Goal: Task Accomplishment & Management: Manage account settings

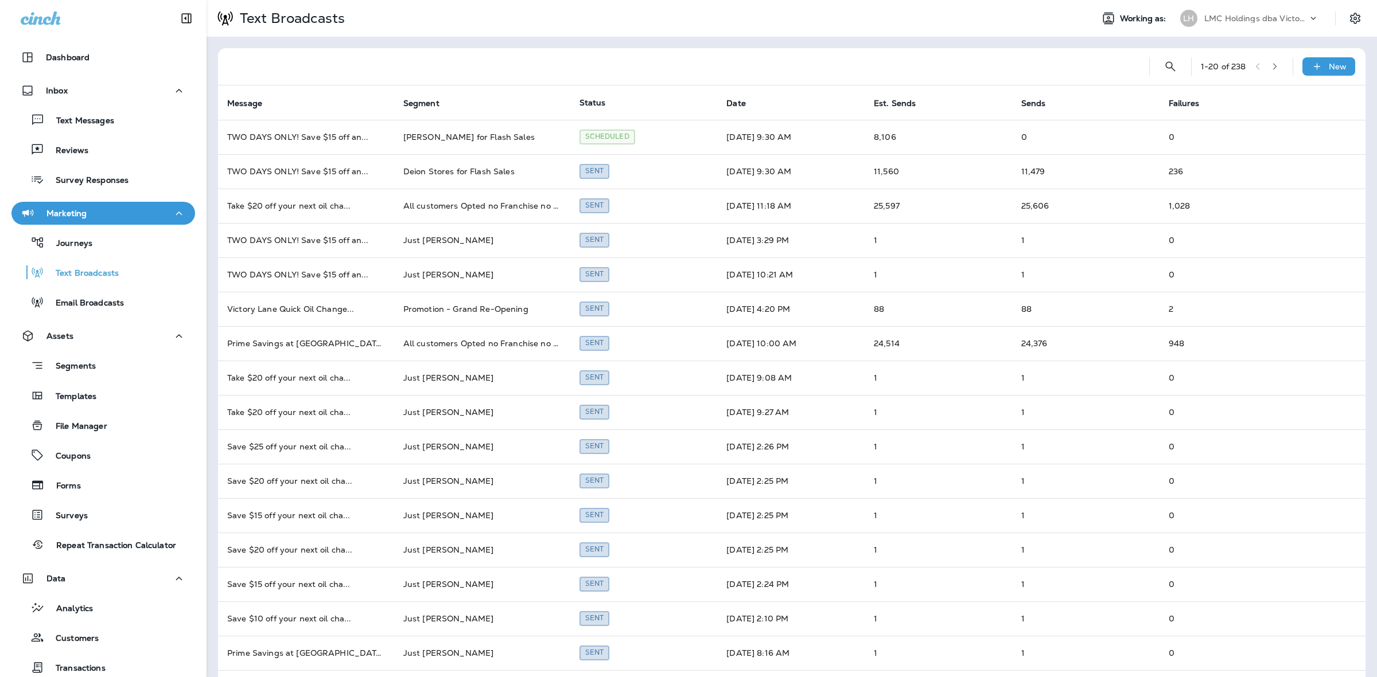
scroll to position [111, 0]
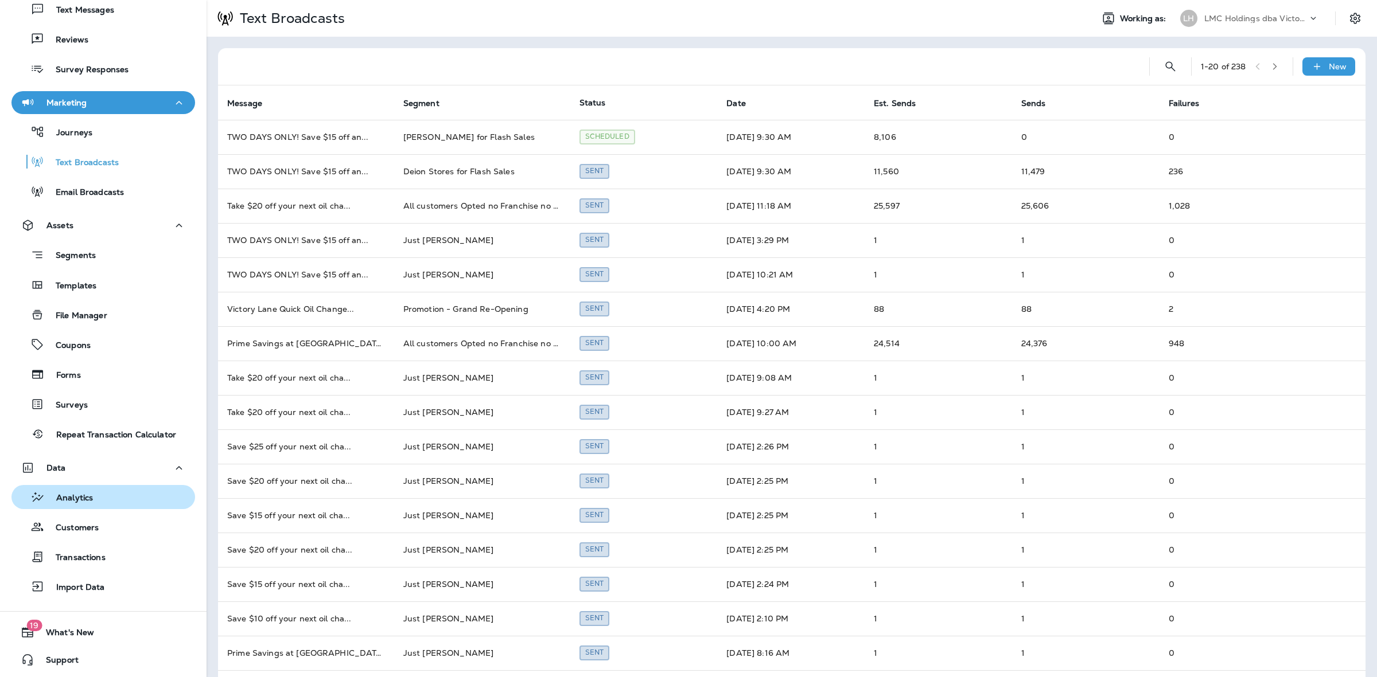
click at [104, 497] on div "Analytics" at bounding box center [103, 497] width 174 height 17
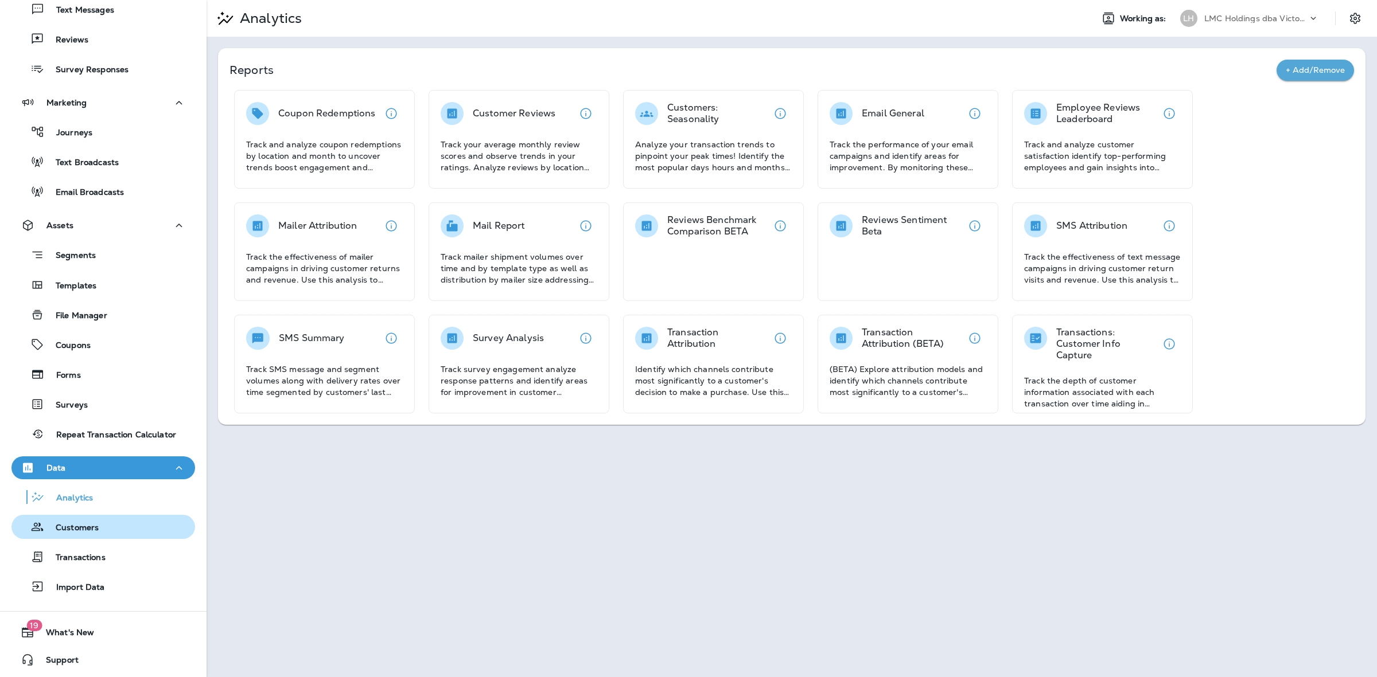
click at [84, 527] on p "Customers" at bounding box center [71, 528] width 54 height 11
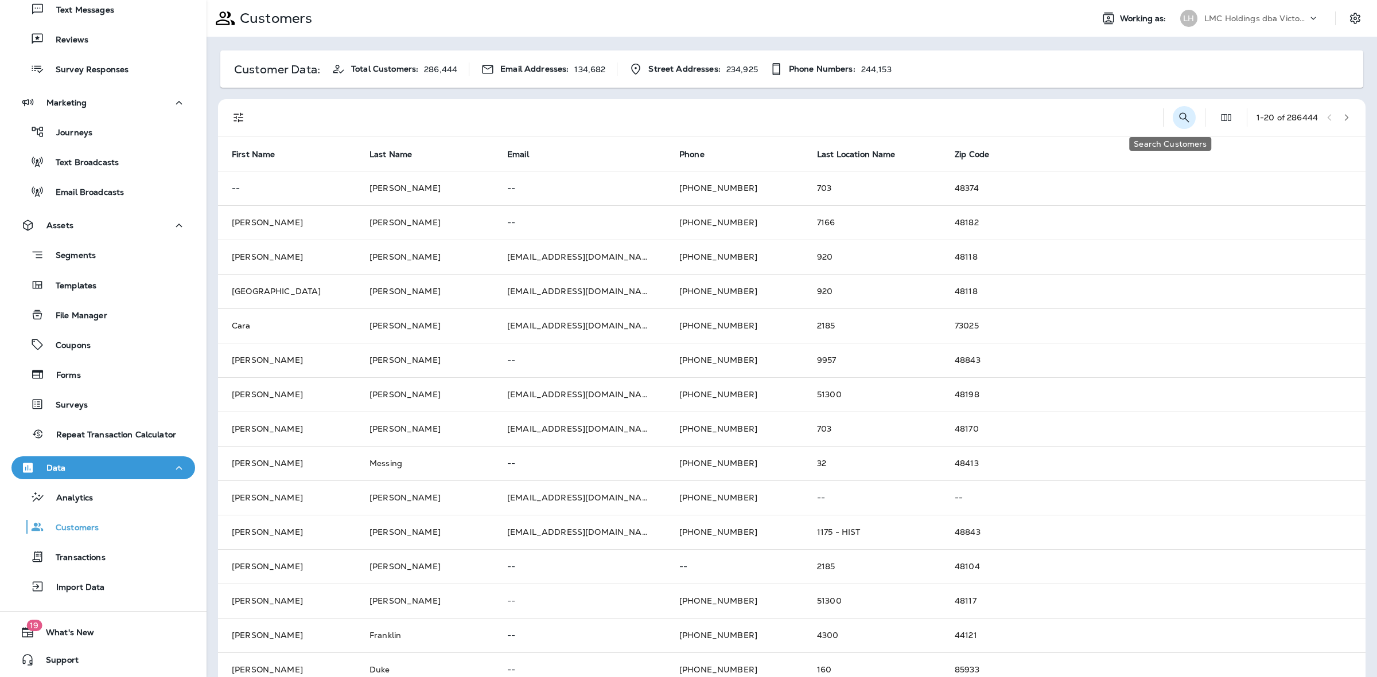
click at [1177, 119] on icon "Search Customers" at bounding box center [1184, 118] width 14 height 14
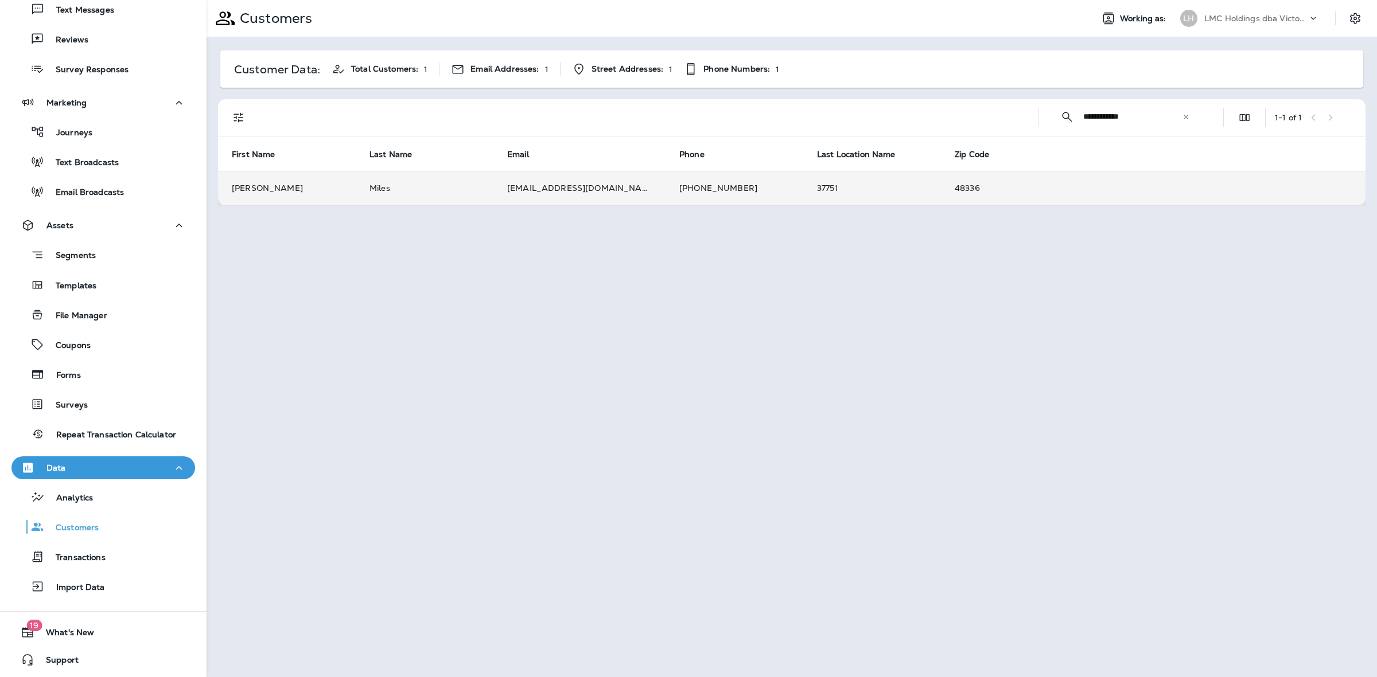
type input "**********"
click at [763, 181] on td "[PHONE_NUMBER]" at bounding box center [734, 188] width 138 height 34
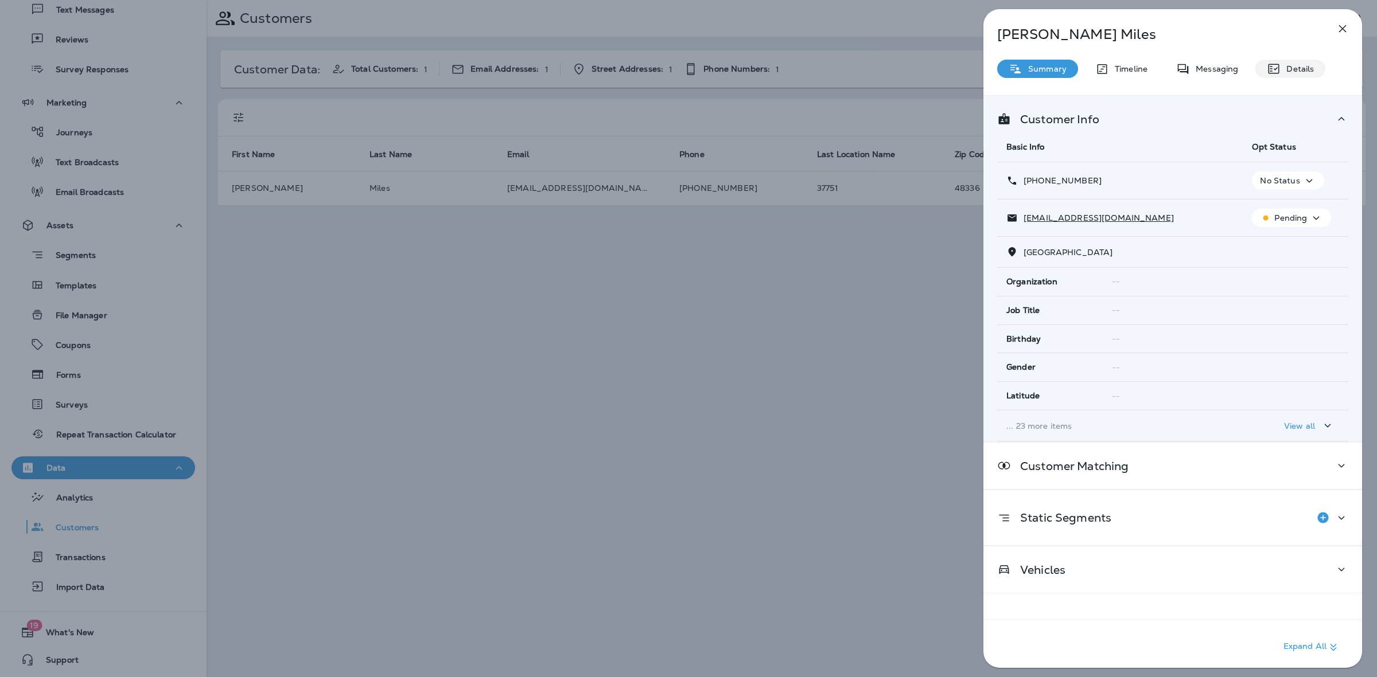
click at [1275, 65] on icon at bounding box center [1274, 69] width 14 height 14
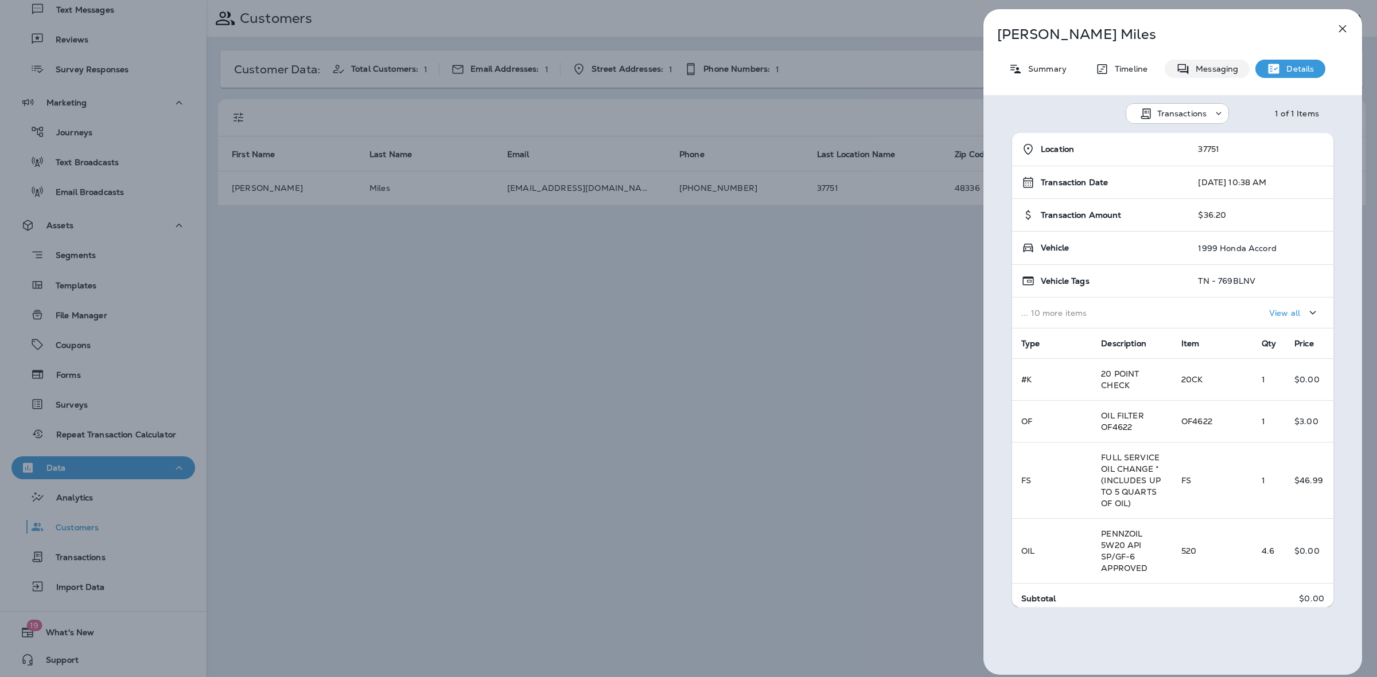
click at [1200, 69] on p "Messaging" at bounding box center [1214, 68] width 48 height 9
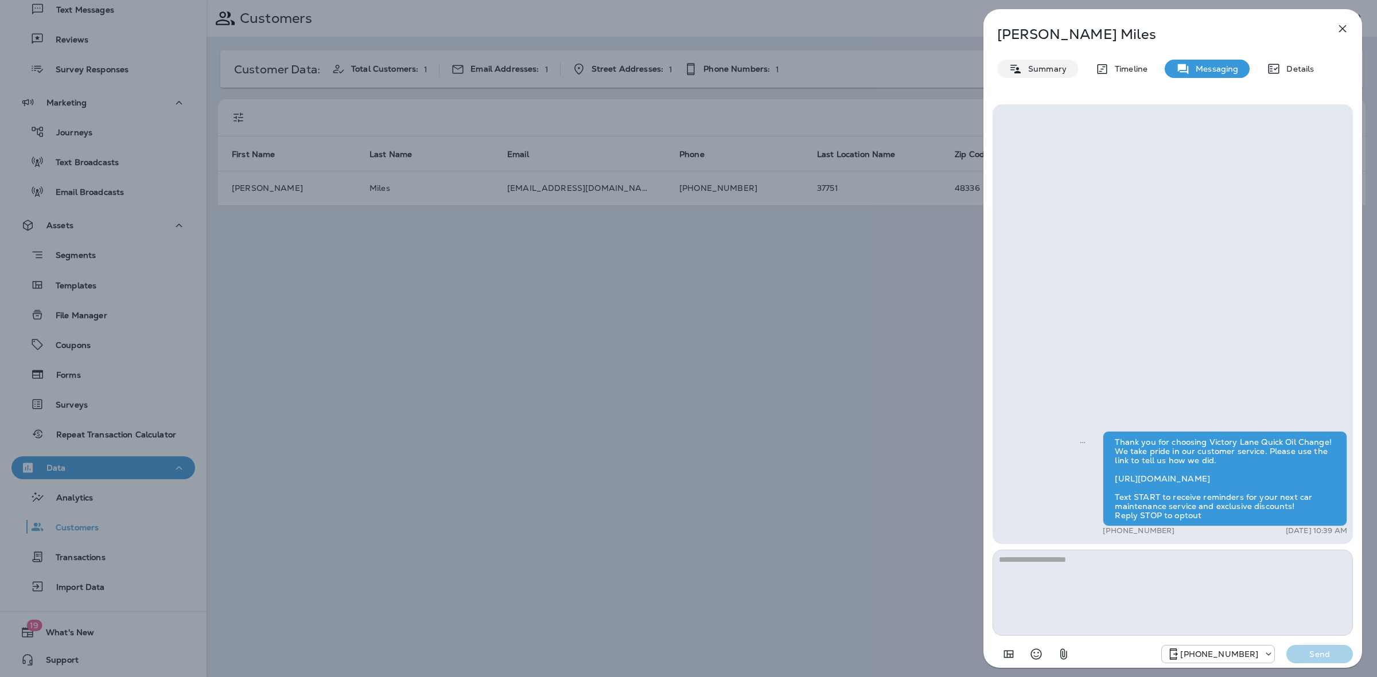
click at [1053, 75] on div "Summary" at bounding box center [1037, 69] width 81 height 18
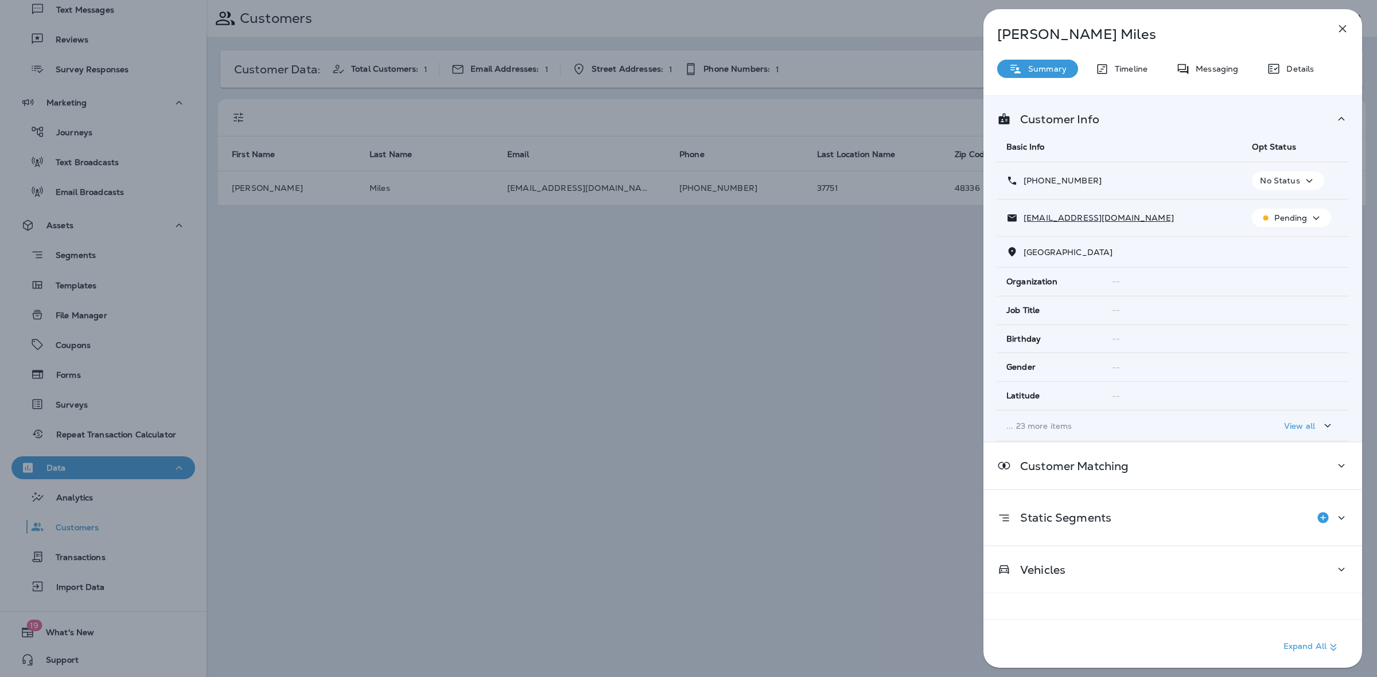
click at [790, 270] on div "[PERSON_NAME] Summary Timeline Messaging Details Customer Info Basic Info Opt S…" at bounding box center [688, 338] width 1377 height 677
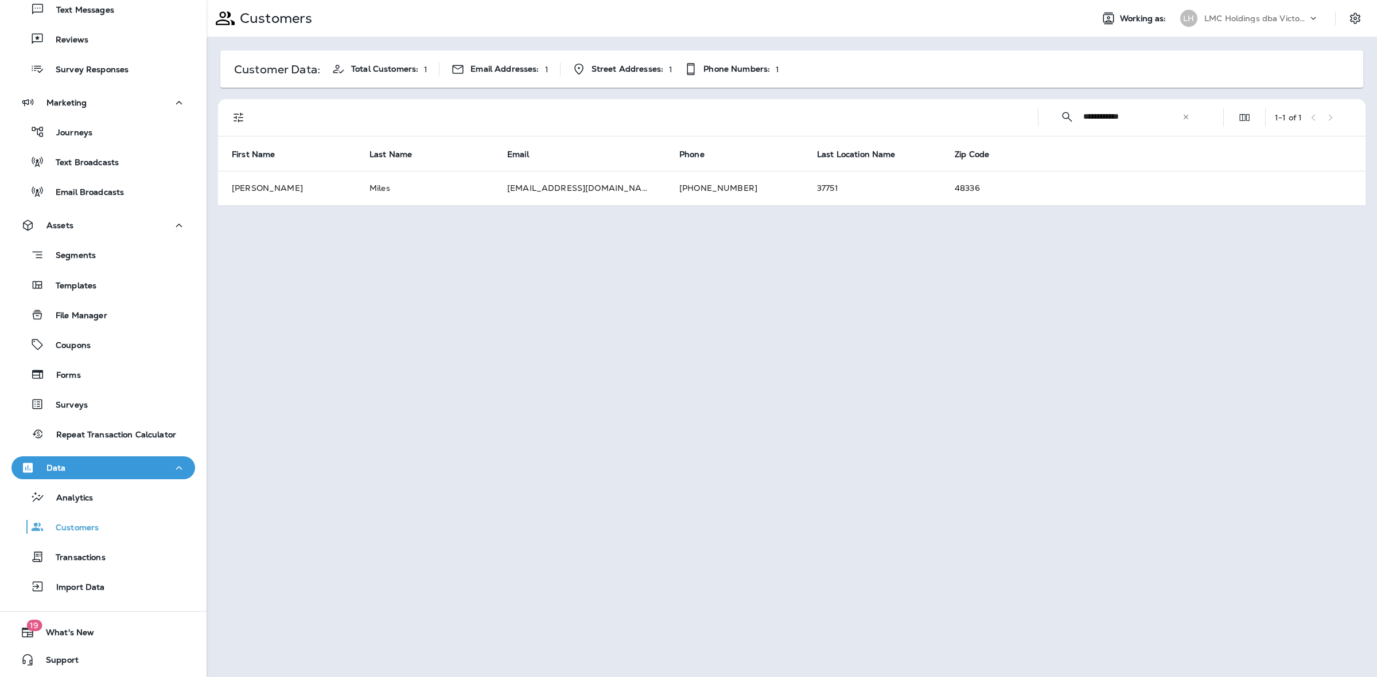
drag, startPoint x: 55, startPoint y: 526, endPoint x: 108, endPoint y: 513, distance: 54.3
click at [55, 526] on p "Customers" at bounding box center [71, 528] width 54 height 11
drag, startPoint x: 1159, startPoint y: 122, endPoint x: 1061, endPoint y: 125, distance: 97.6
click at [1061, 125] on div "**********" at bounding box center [1124, 117] width 155 height 30
